Goal: Information Seeking & Learning: Learn about a topic

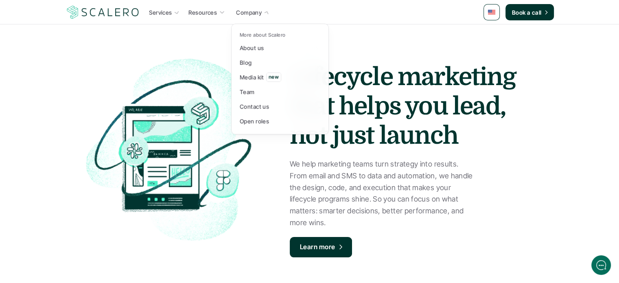
click at [264, 9] on icon at bounding box center [266, 12] width 7 height 7
click at [262, 48] on p "About us" at bounding box center [251, 48] width 24 height 9
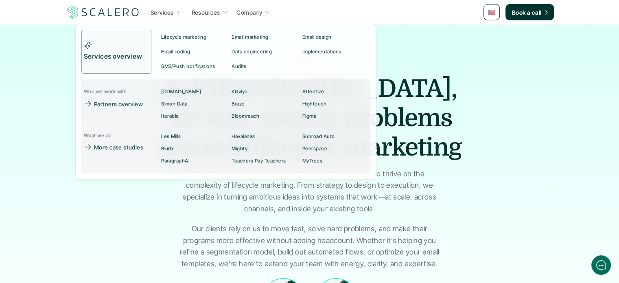
click at [160, 15] on p "Services" at bounding box center [161, 12] width 23 height 9
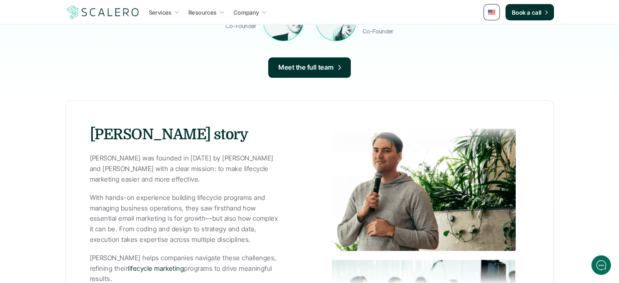
scroll to position [326, 0]
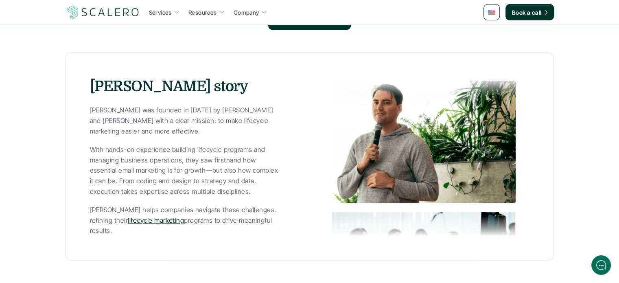
click at [139, 222] on link "lifecycle marketing" at bounding box center [156, 220] width 56 height 8
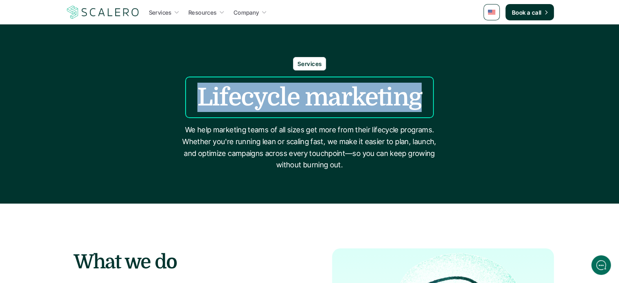
drag, startPoint x: 201, startPoint y: 98, endPoint x: 419, endPoint y: 100, distance: 217.5
click at [419, 100] on h1 "Lifecycle marketing" at bounding box center [310, 97] width 224 height 29
copy h1 "Lifecycle marketing"
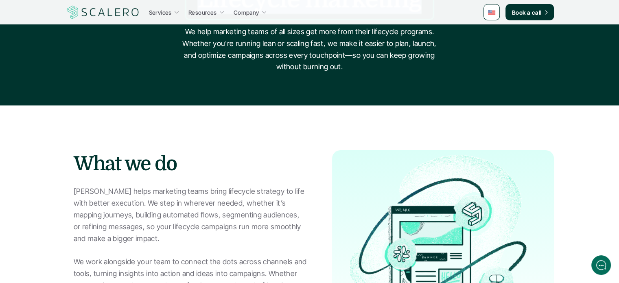
scroll to position [163, 0]
